Goal: Transaction & Acquisition: Purchase product/service

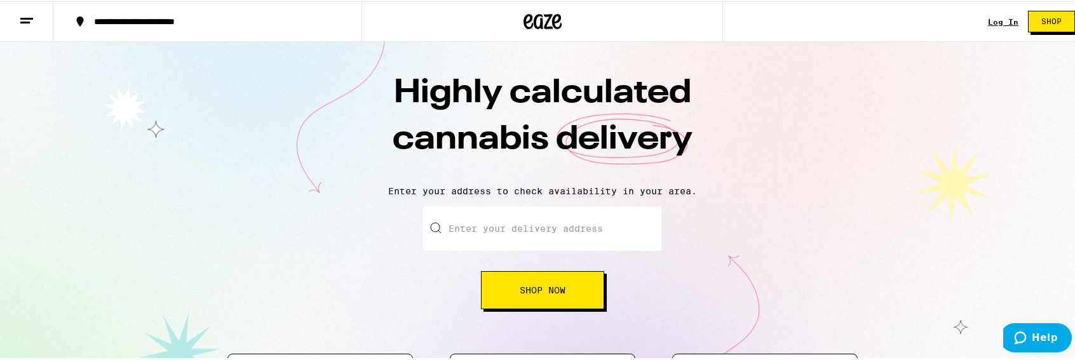
drag, startPoint x: 632, startPoint y: 226, endPoint x: 627, endPoint y: 232, distance: 8.1
click at [632, 228] on input "Enter your delivery address" at bounding box center [542, 227] width 238 height 44
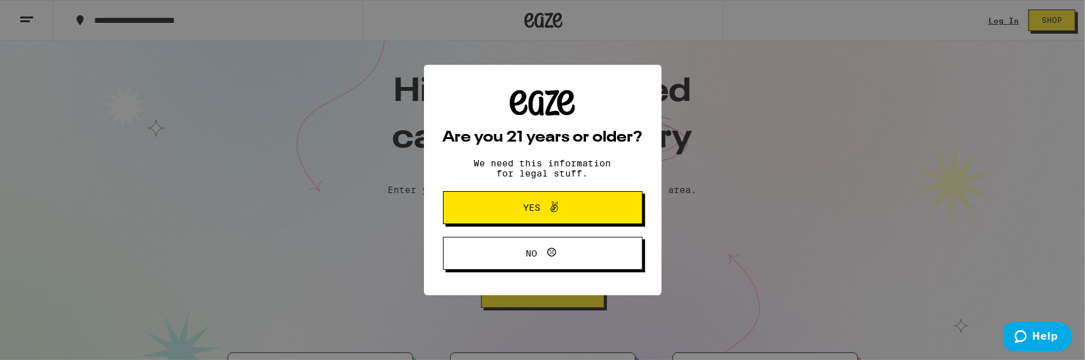
click at [543, 219] on button "Yes" at bounding box center [543, 207] width 200 height 33
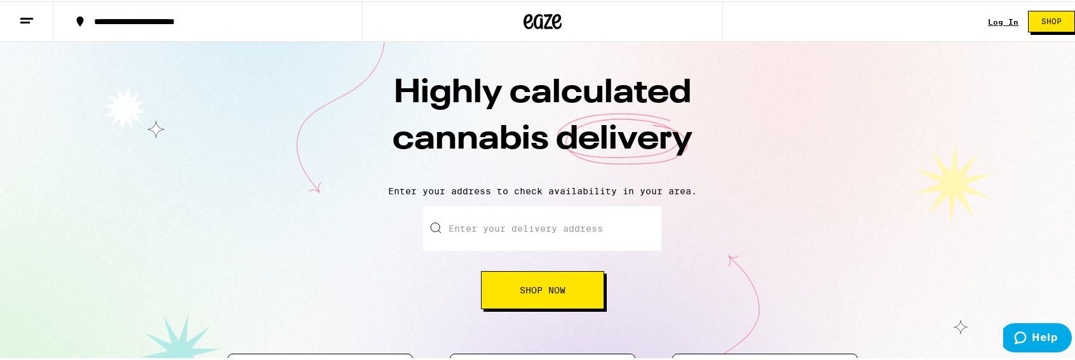
click at [543, 233] on input "Enter your delivery address" at bounding box center [542, 227] width 238 height 44
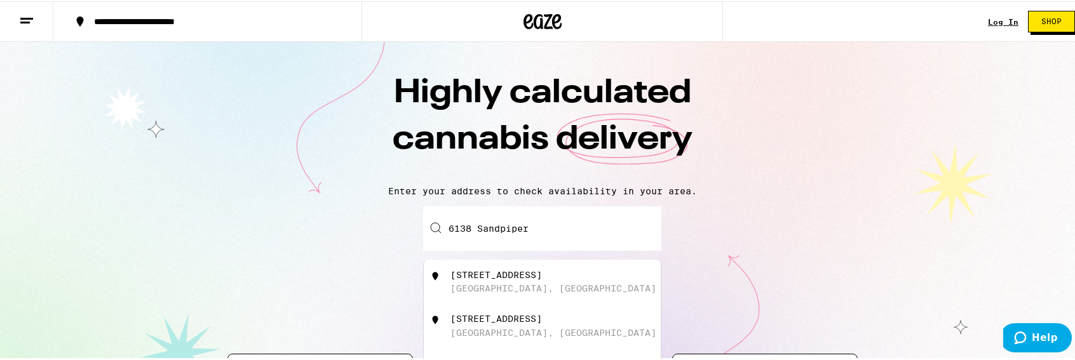
click at [540, 279] on div "[STREET_ADDRESS]" at bounding box center [497, 274] width 92 height 10
type input "[STREET_ADDRESS]"
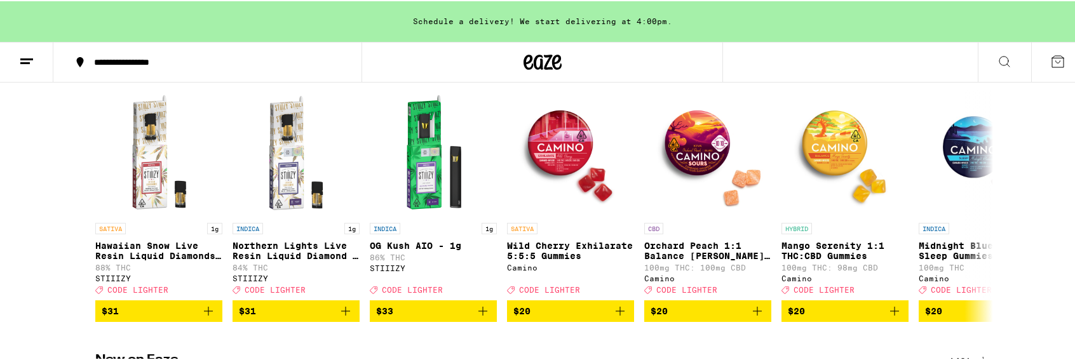
scroll to position [127, 0]
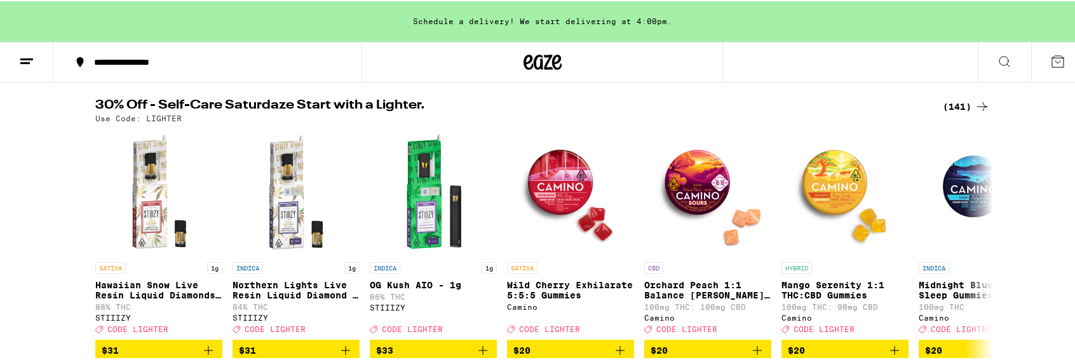
click at [953, 104] on div "(141)" at bounding box center [966, 105] width 47 height 15
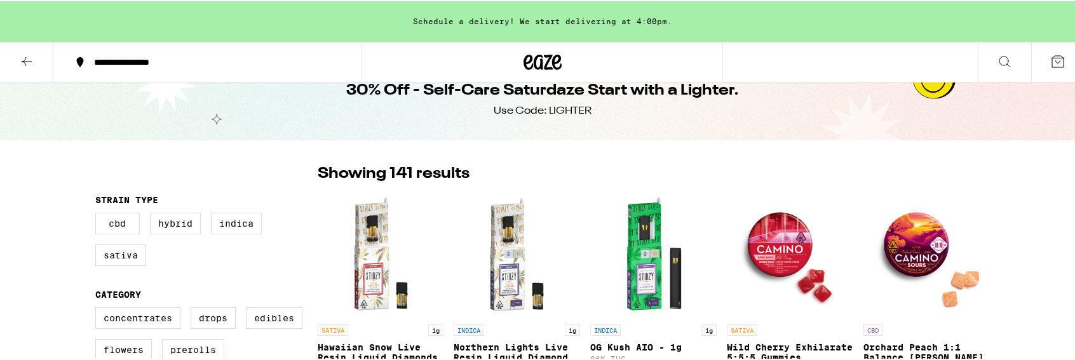
scroll to position [191, 0]
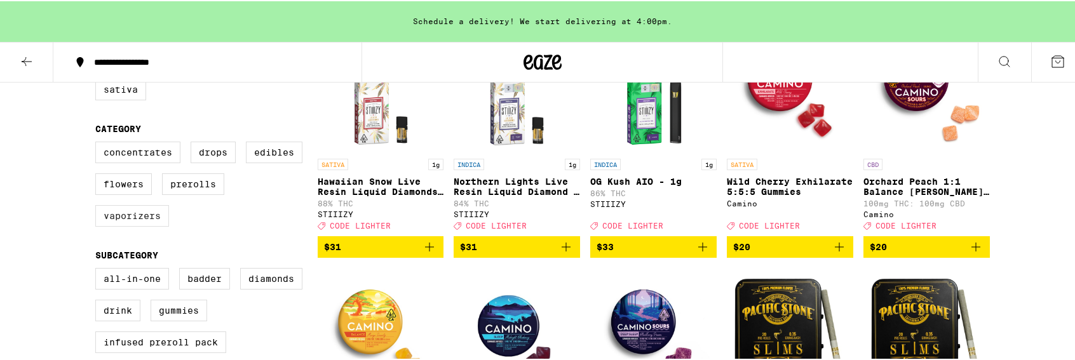
click at [142, 226] on label "Vaporizers" at bounding box center [132, 215] width 74 height 22
click at [99, 143] on input "Vaporizers" at bounding box center [98, 142] width 1 height 1
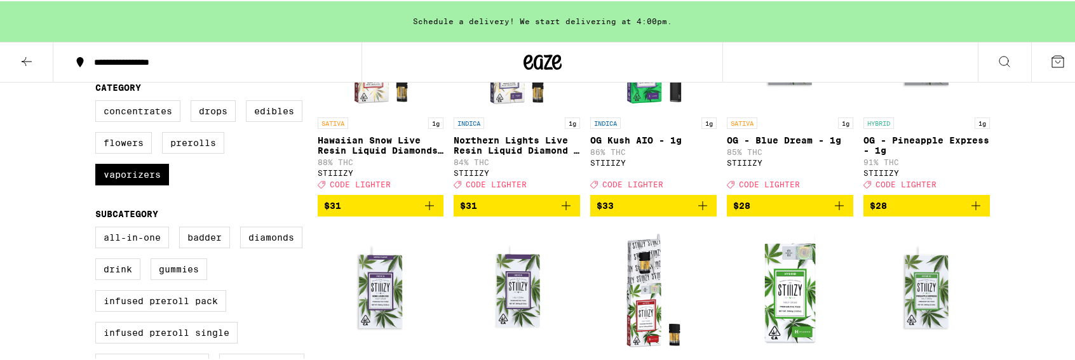
scroll to position [127, 0]
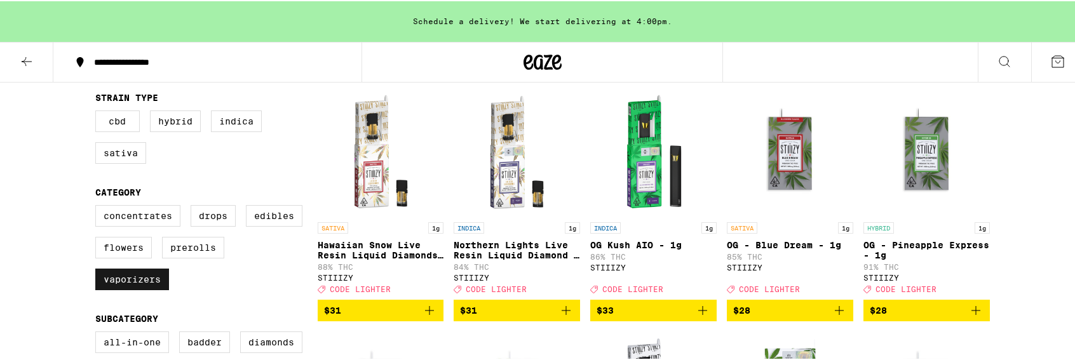
click at [147, 289] on label "Vaporizers" at bounding box center [132, 279] width 74 height 22
click at [99, 207] on input "Vaporizers" at bounding box center [98, 206] width 1 height 1
checkbox input "false"
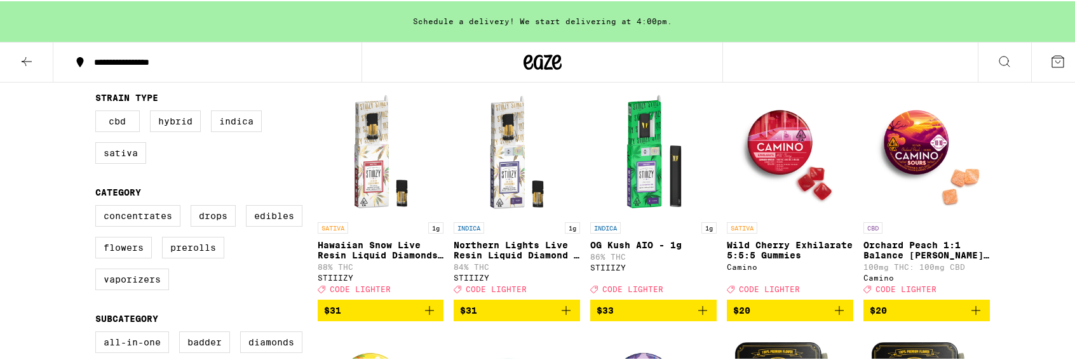
click at [40, 64] on button at bounding box center [26, 61] width 53 height 40
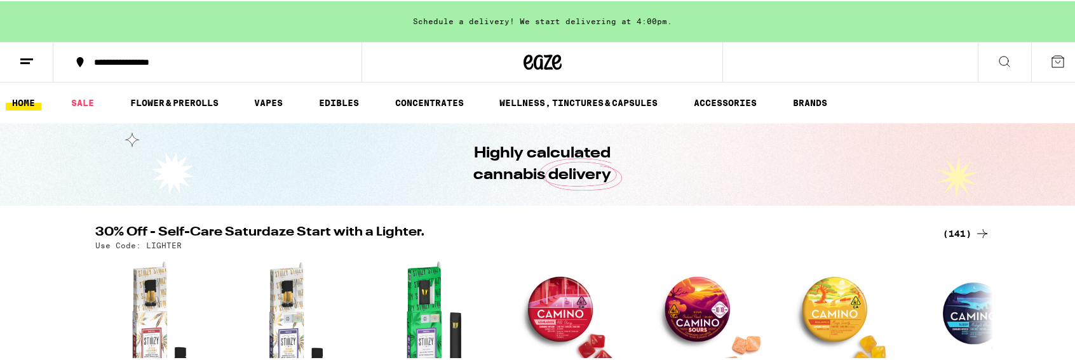
click at [997, 65] on icon at bounding box center [1004, 60] width 15 height 15
click at [278, 104] on link "VAPES" at bounding box center [268, 101] width 41 height 15
click at [276, 103] on link "VAPES" at bounding box center [268, 101] width 41 height 15
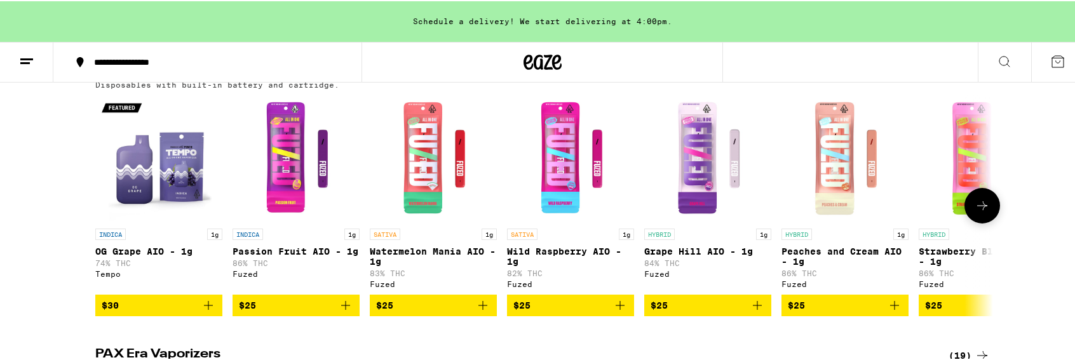
scroll to position [699, 0]
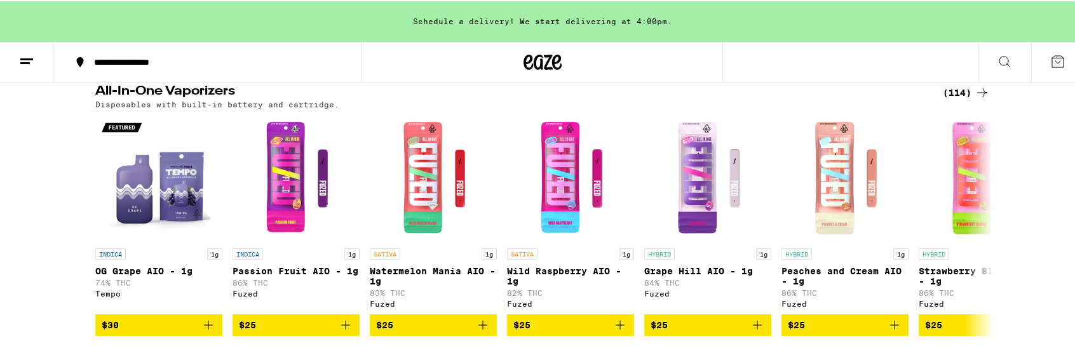
click at [965, 99] on div "(114)" at bounding box center [966, 91] width 47 height 15
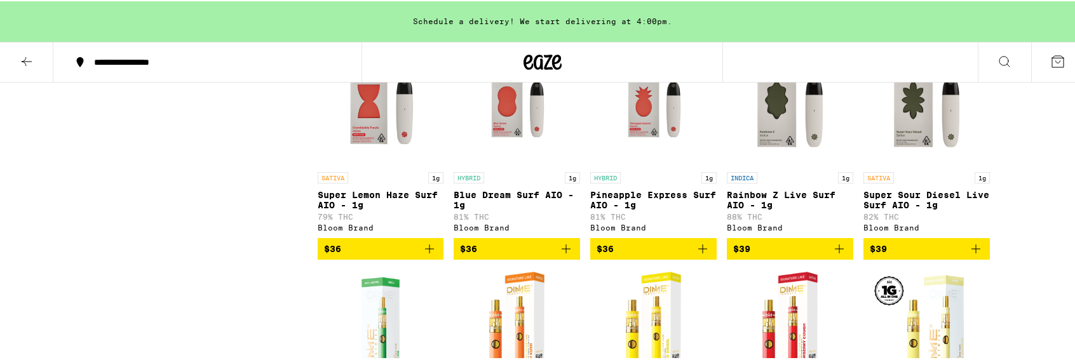
scroll to position [4195, 0]
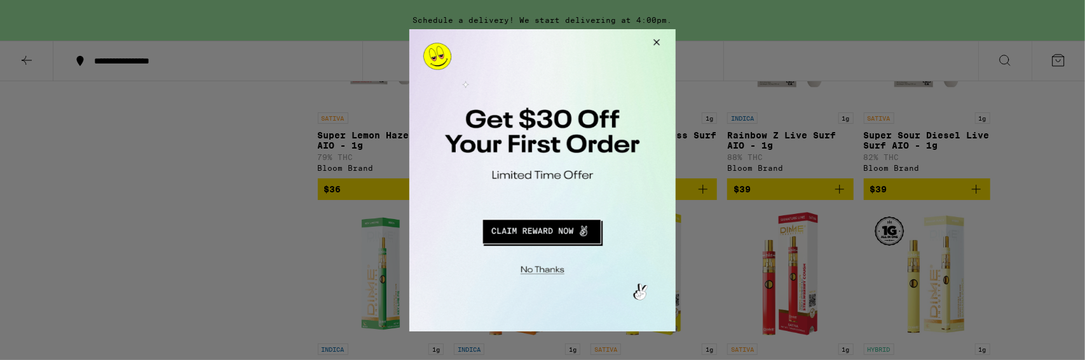
click at [657, 36] on button "Close Modal" at bounding box center [654, 44] width 34 height 31
